Goal: Information Seeking & Learning: Learn about a topic

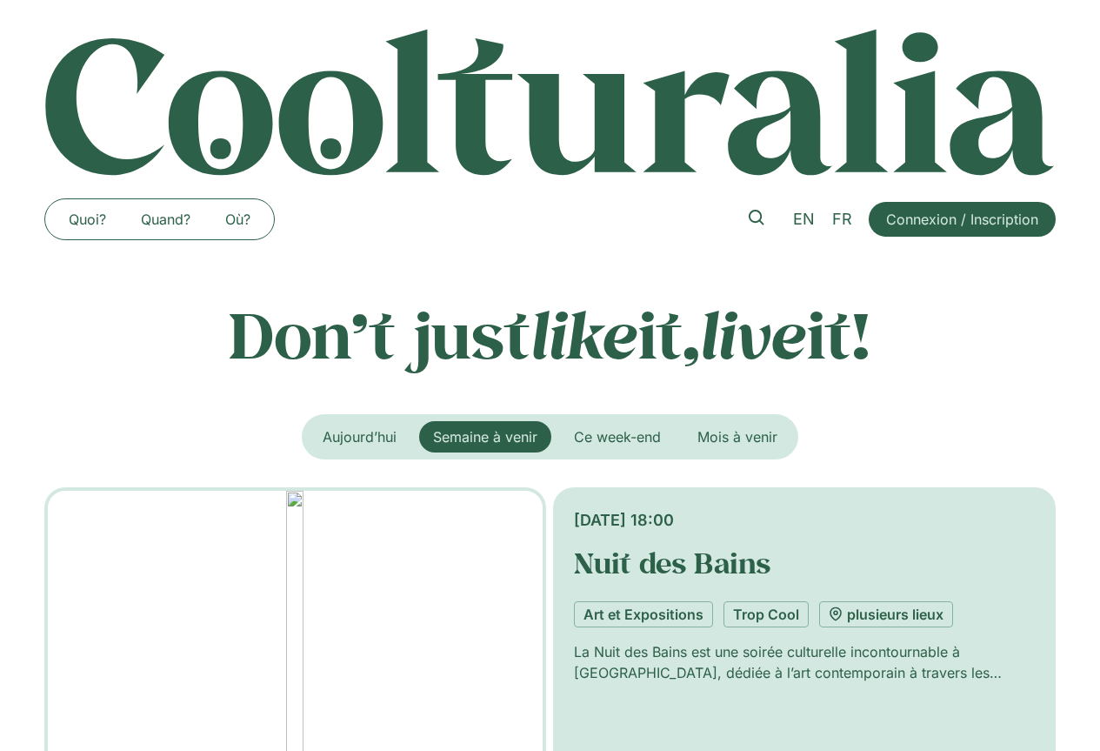
scroll to position [174, 0]
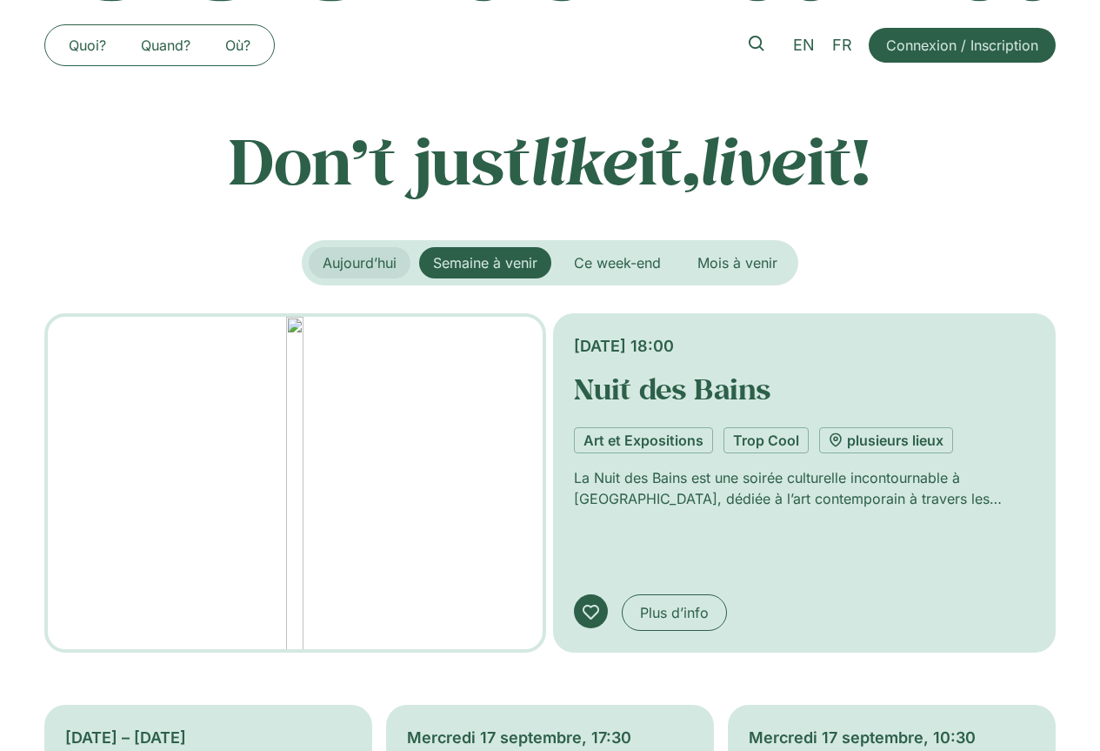
click at [381, 261] on span "Aujourd’hui" at bounding box center [360, 262] width 74 height 17
click at [489, 267] on span "Semaine à venir" at bounding box center [485, 262] width 104 height 17
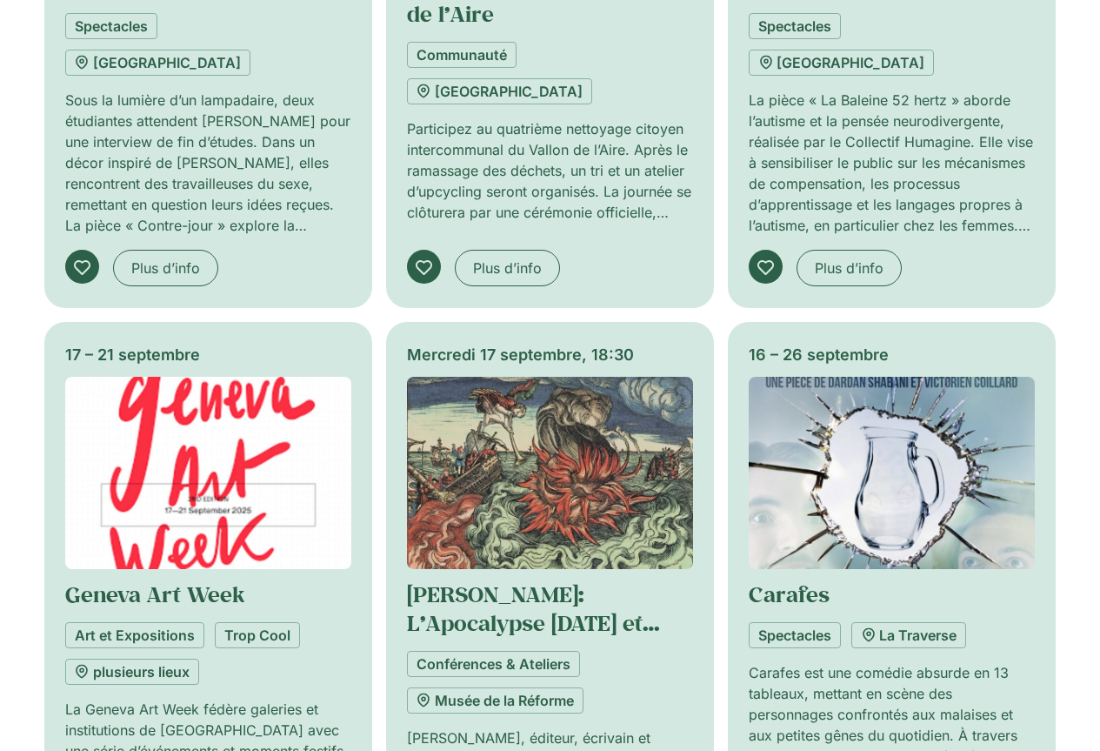
scroll to position [1218, 0]
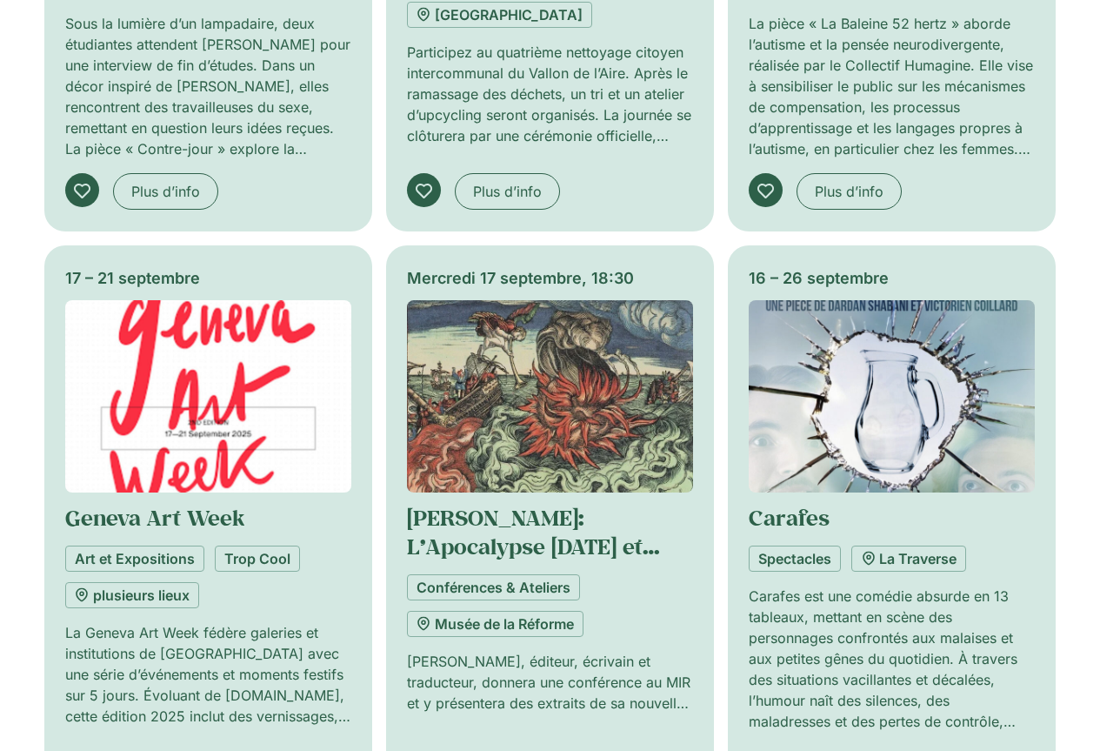
click at [144, 266] on div "17 – 21 septembre" at bounding box center [208, 277] width 286 height 23
click at [143, 503] on link "Geneva Art Week" at bounding box center [154, 517] width 179 height 29
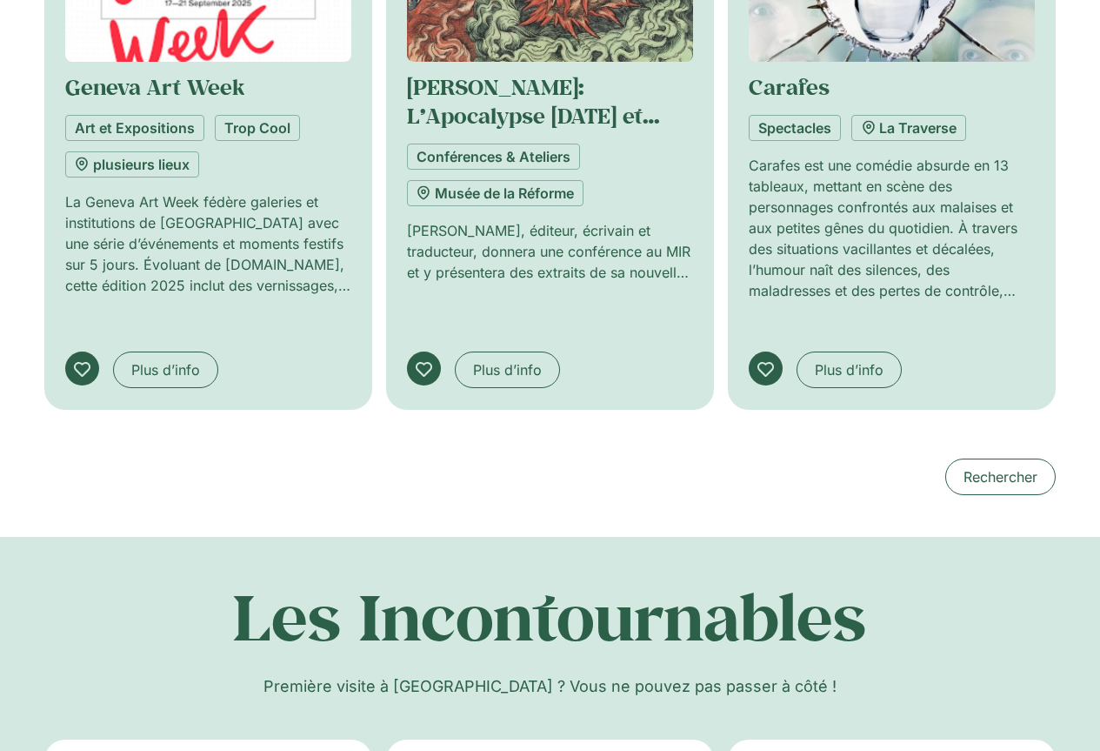
scroll to position [1126, 0]
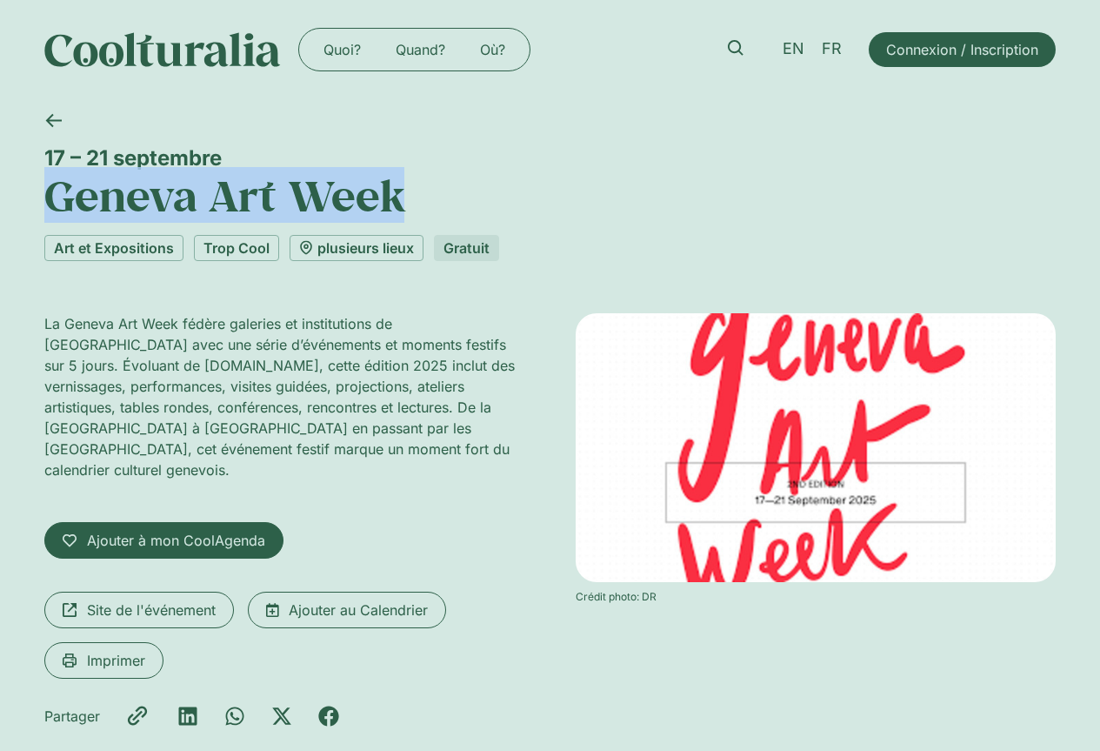
drag, startPoint x: 400, startPoint y: 191, endPoint x: 0, endPoint y: 187, distance: 400.1
click at [0, 187] on div "[DATE] – [DATE] Geneva Art Week Art et Expositions Trop Cool plusieurs lieux Gr…" at bounding box center [550, 450] width 1100 height 703
copy h1 "Geneva Art Week"
drag, startPoint x: 232, startPoint y: 155, endPoint x: 0, endPoint y: 151, distance: 232.2
click at [0, 151] on div "[DATE] – [DATE] Geneva Art Week Art et Expositions Trop Cool plusieurs lieux Gr…" at bounding box center [550, 450] width 1100 height 703
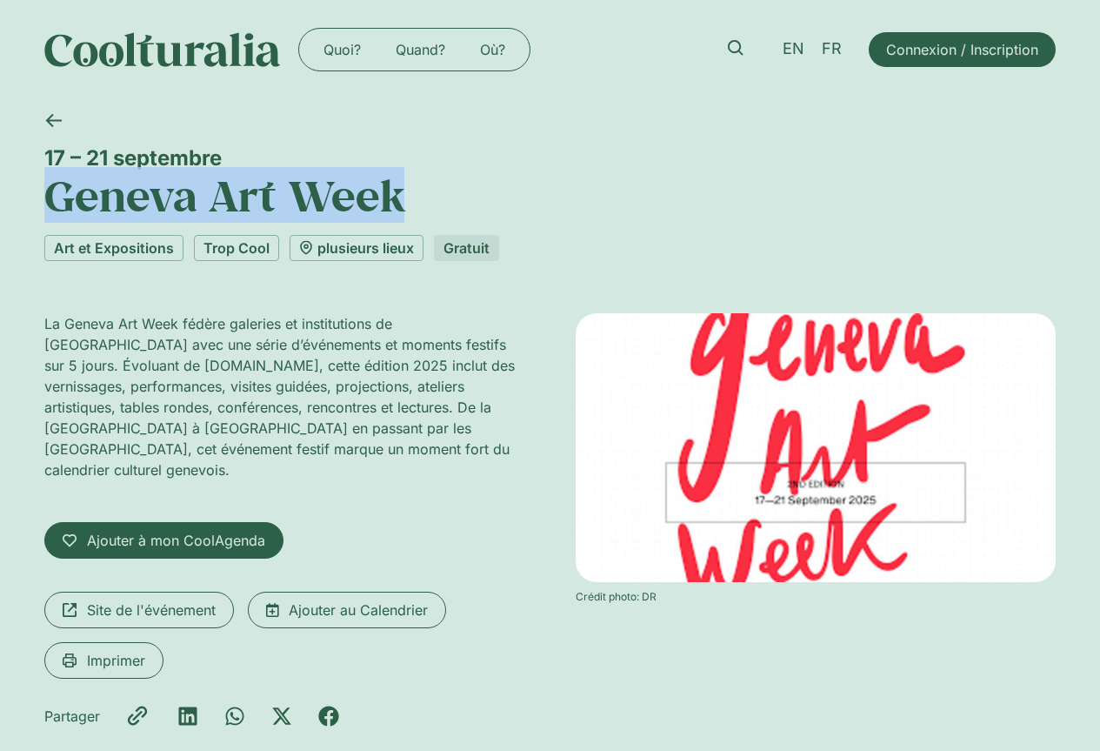
copy div "17 – 21 septembre"
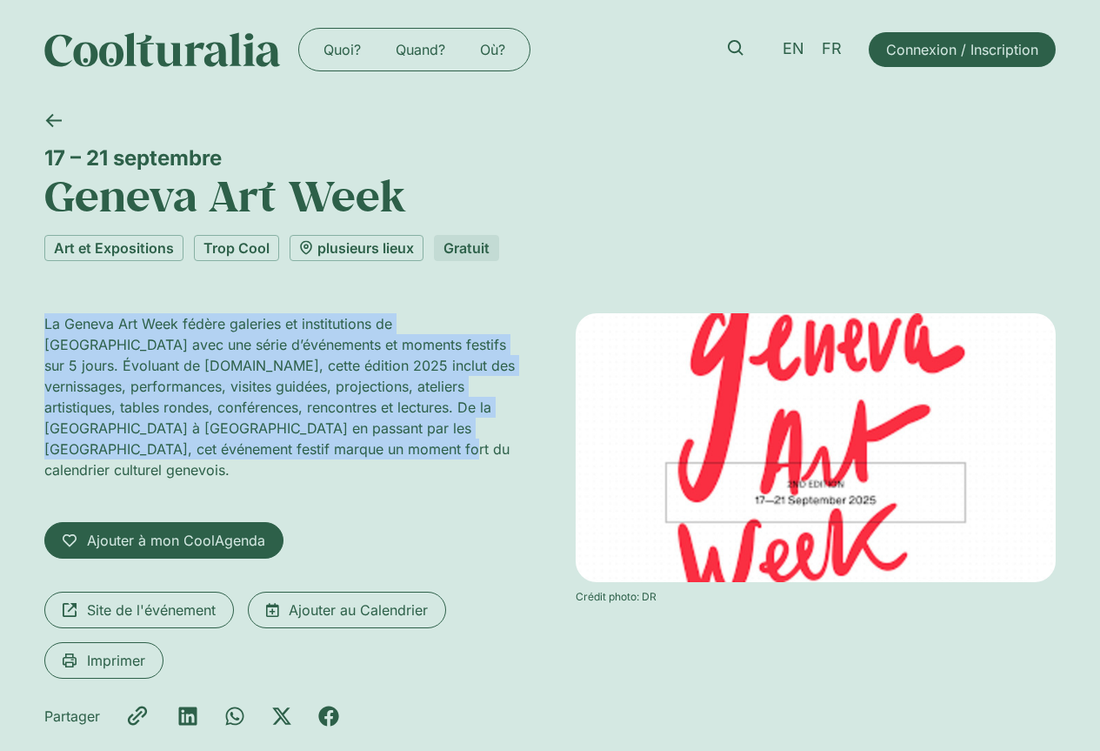
drag, startPoint x: 44, startPoint y: 325, endPoint x: 294, endPoint y: 447, distance: 277.7
click at [294, 447] on p "La Geneva Art Week fédère galeries et institutions de [GEOGRAPHIC_DATA] avec un…" at bounding box center [284, 396] width 480 height 167
click at [292, 408] on p "La Geneva Art Week fédère galeries et institutions de [GEOGRAPHIC_DATA] avec un…" at bounding box center [284, 396] width 480 height 167
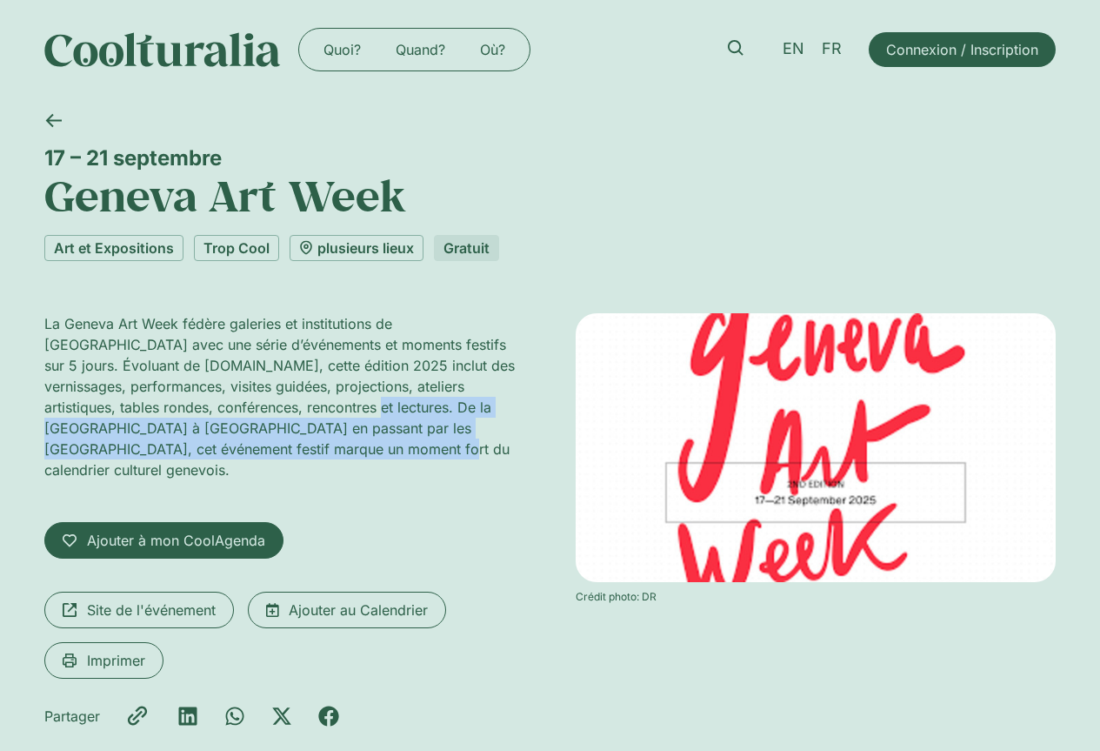
drag, startPoint x: 291, startPoint y: 407, endPoint x: 308, endPoint y: 444, distance: 40.9
click at [308, 444] on p "La Geneva Art Week fédère galeries et institutions de [GEOGRAPHIC_DATA] avec un…" at bounding box center [284, 396] width 480 height 167
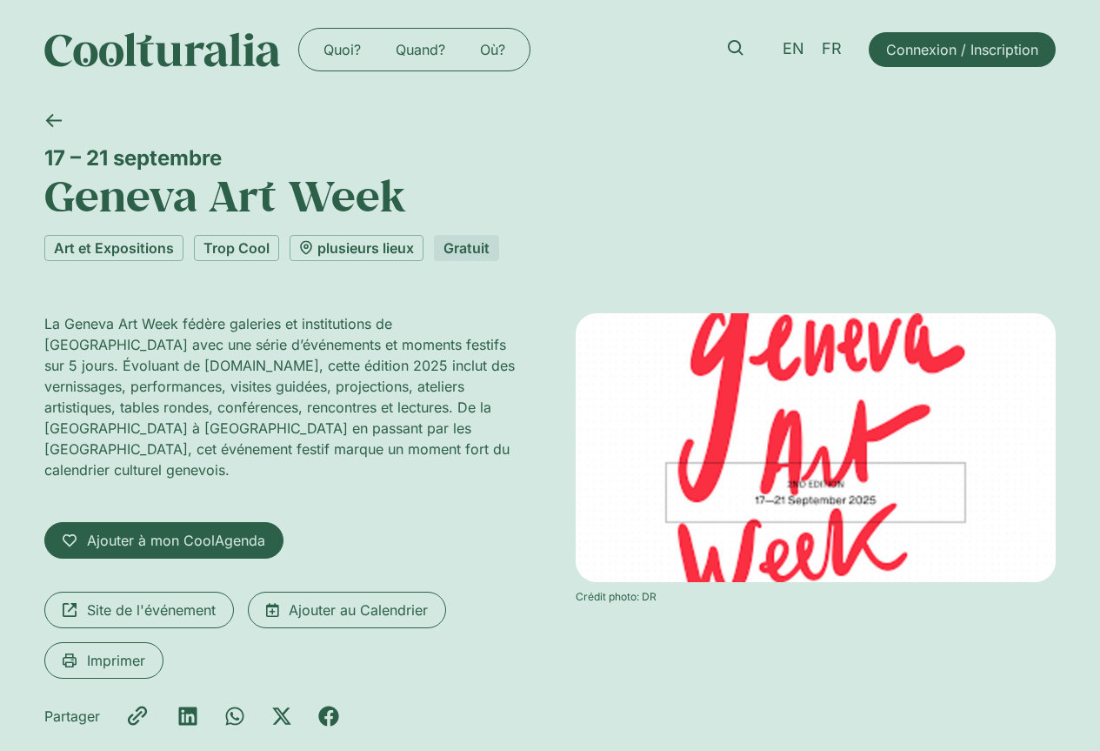
click at [134, 328] on p "La Geneva Art Week fédère galeries et institutions de [GEOGRAPHIC_DATA] avec un…" at bounding box center [284, 396] width 480 height 167
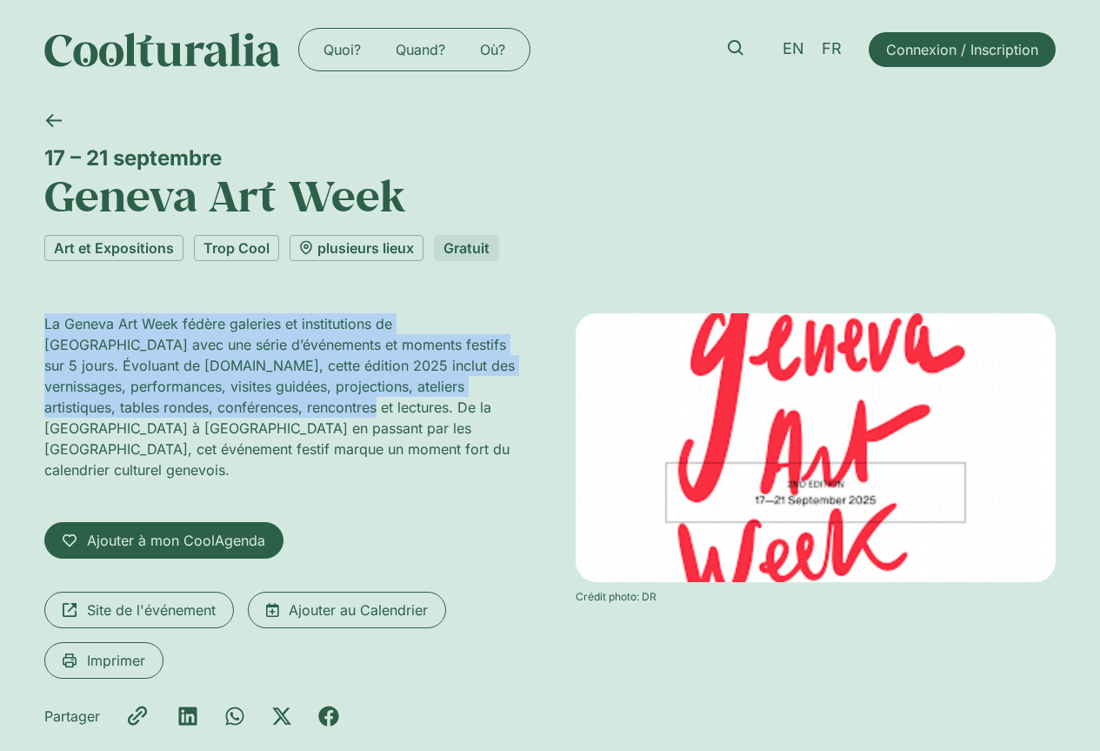
drag, startPoint x: 45, startPoint y: 321, endPoint x: 285, endPoint y: 406, distance: 254.7
click at [285, 406] on p "La Geneva Art Week fédère galeries et institutions de [GEOGRAPHIC_DATA] avec un…" at bounding box center [284, 396] width 480 height 167
copy p "La Geneva Art Week fédère galeries et institutions de [GEOGRAPHIC_DATA] avec un…"
click at [365, 389] on p "La Geneva Art Week fédère galeries et institutions de [GEOGRAPHIC_DATA] avec un…" at bounding box center [284, 396] width 480 height 167
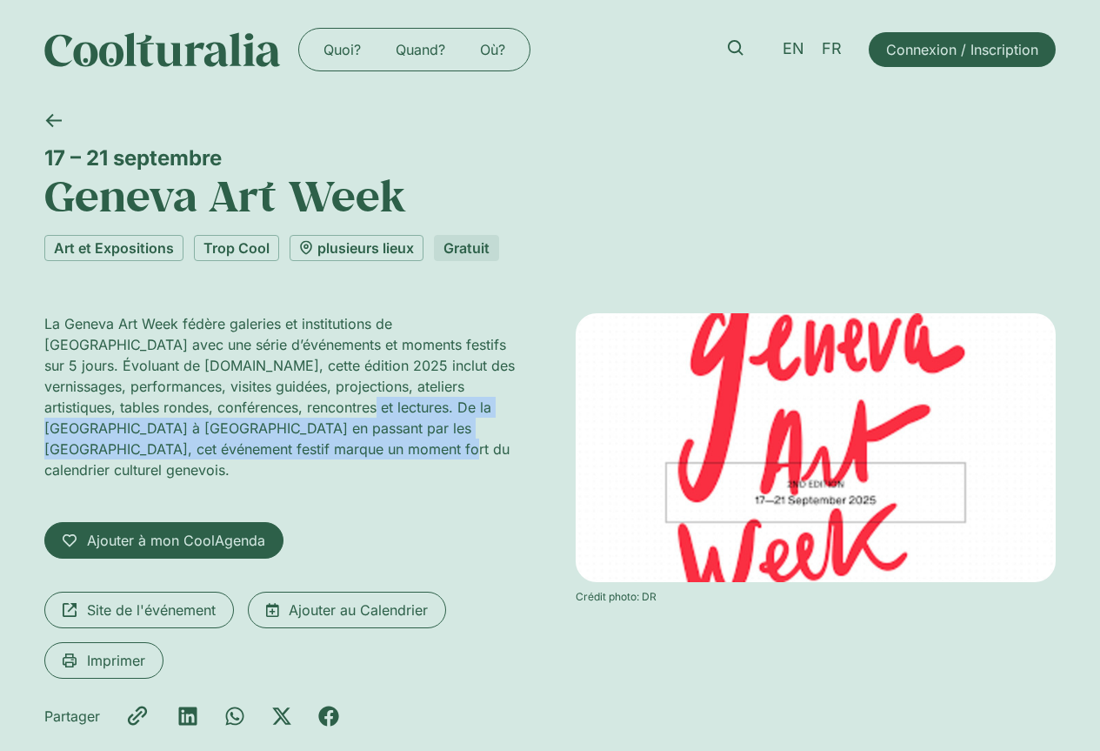
drag, startPoint x: 286, startPoint y: 404, endPoint x: 304, endPoint y: 433, distance: 34.0
click at [297, 448] on p "La Geneva Art Week fédère galeries et institutions de [GEOGRAPHIC_DATA] avec un…" at bounding box center [284, 396] width 480 height 167
copy p "De la Vieille-Ville à [GEOGRAPHIC_DATA] en passant par les Eaux-Vives, cet évén…"
click at [55, 120] on icon at bounding box center [53, 120] width 16 height 13
